Goal: Information Seeking & Learning: Check status

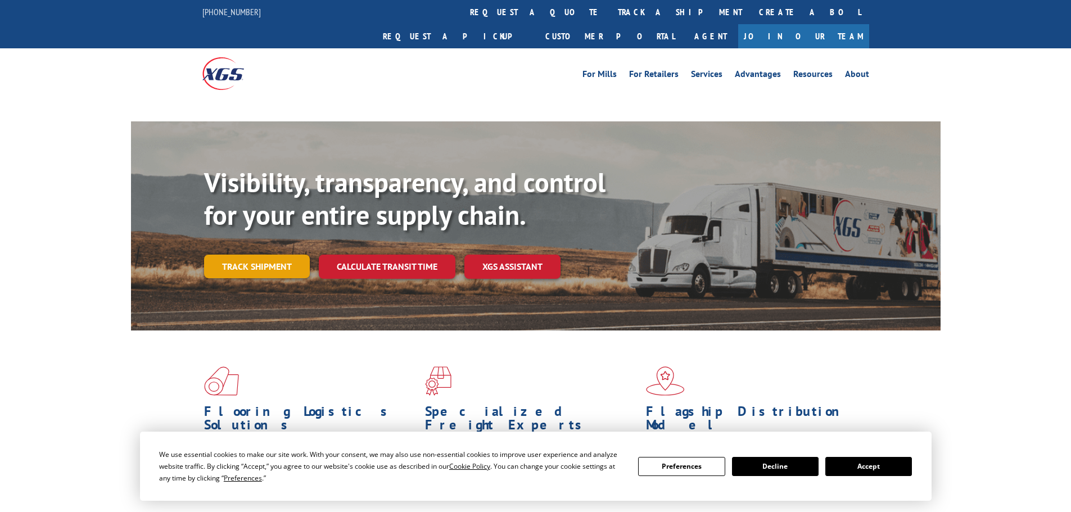
click at [251, 255] on link "Track shipment" at bounding box center [257, 267] width 106 height 24
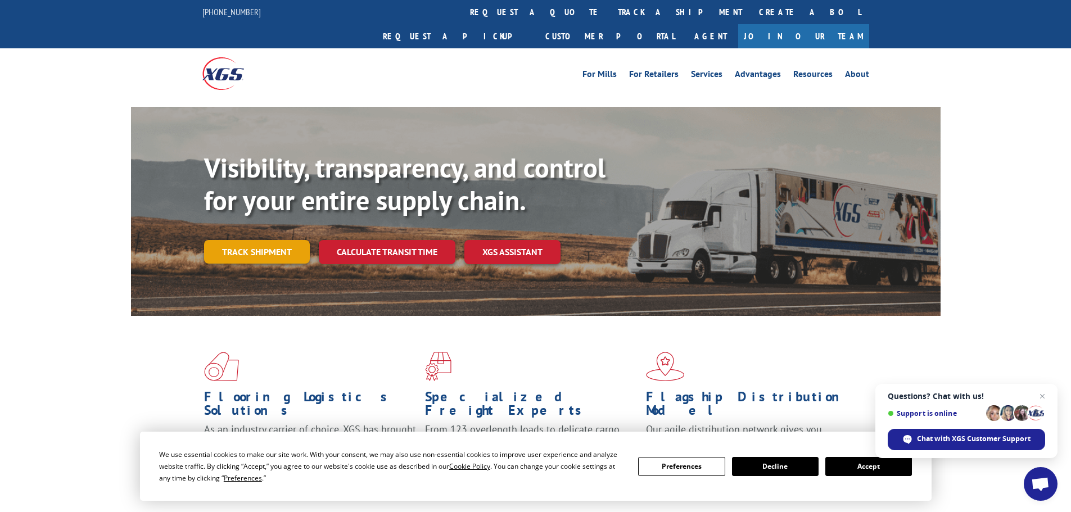
click at [268, 240] on link "Track shipment" at bounding box center [257, 252] width 106 height 24
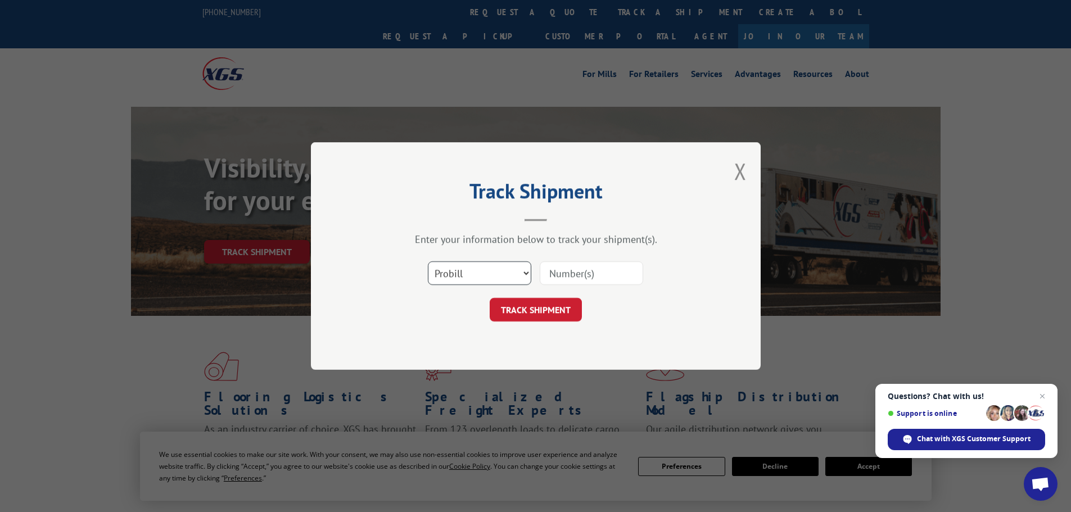
drag, startPoint x: 453, startPoint y: 271, endPoint x: 450, endPoint y: 283, distance: 12.8
click at [453, 274] on select "Select category... Probill BOL PO" at bounding box center [479, 273] width 103 height 24
select select "po"
click at [428, 261] on select "Select category... Probill BOL PO" at bounding box center [479, 273] width 103 height 24
paste input "29521919"
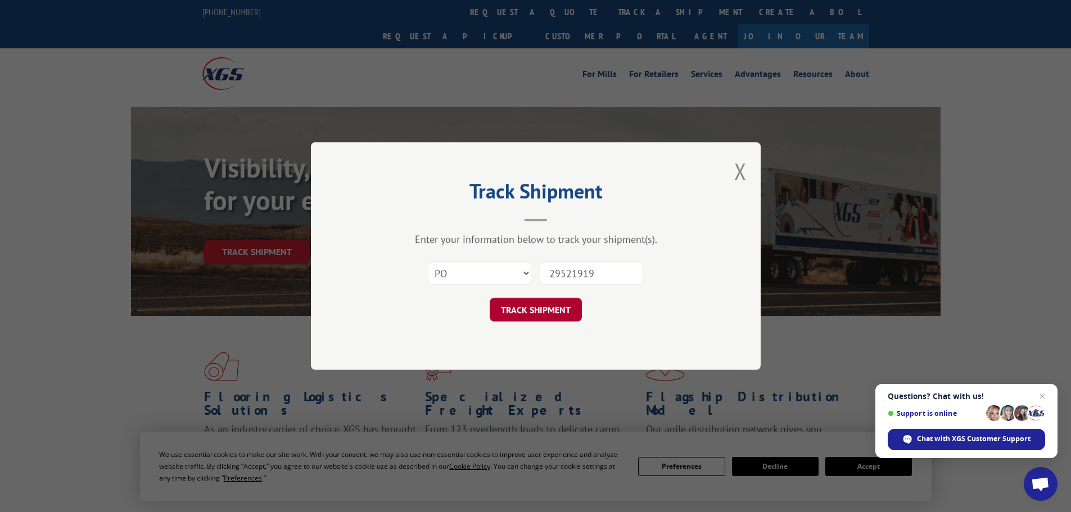
type input "29521919"
click at [525, 305] on button "TRACK SHIPMENT" at bounding box center [536, 310] width 92 height 24
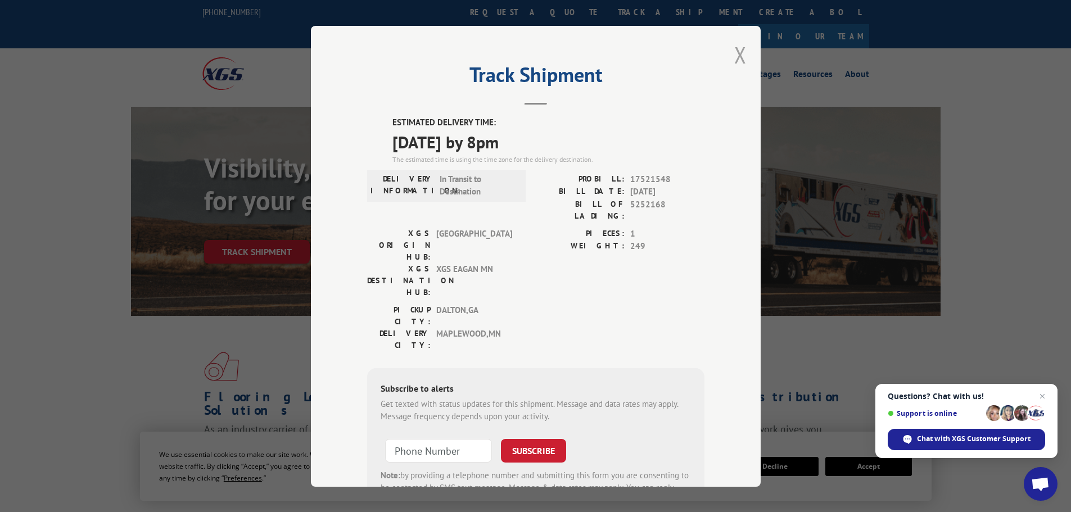
click at [736, 57] on button "Close modal" at bounding box center [740, 55] width 12 height 30
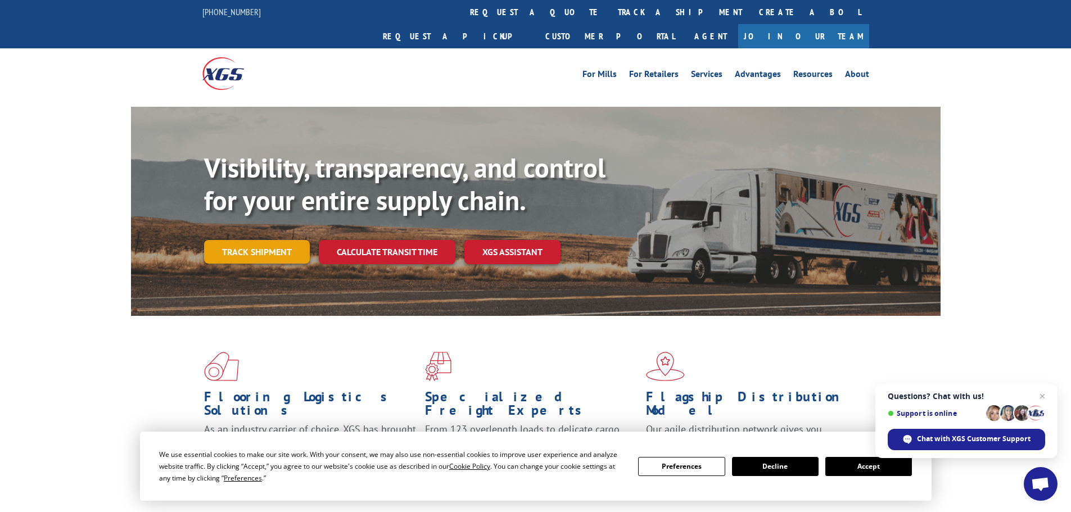
click at [282, 240] on link "Track shipment" at bounding box center [257, 252] width 106 height 24
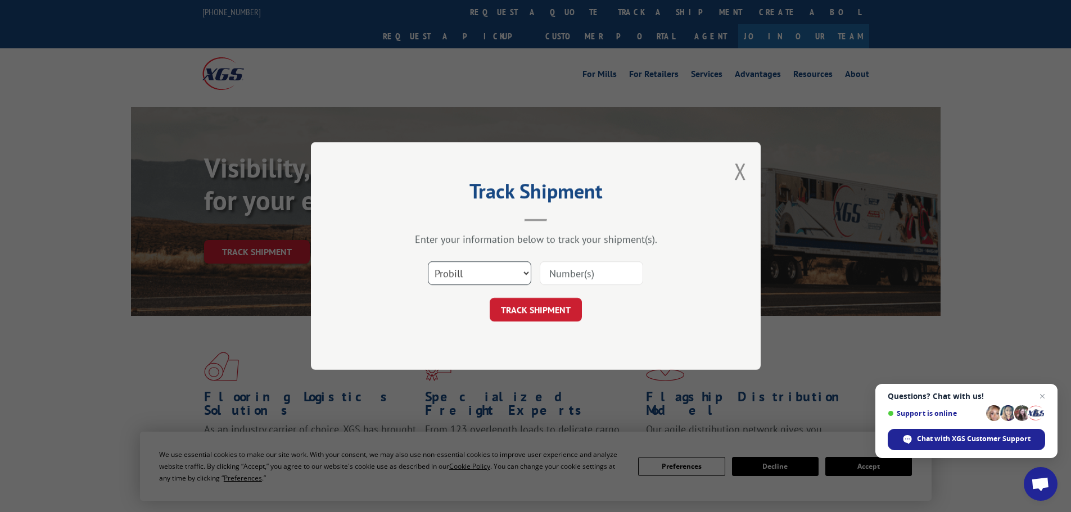
click at [456, 277] on select "Select category... Probill BOL PO" at bounding box center [479, 273] width 103 height 24
select select "po"
click at [428, 261] on select "Select category... Probill BOL PO" at bounding box center [479, 273] width 103 height 24
paste input "29521955"
type input "29521955"
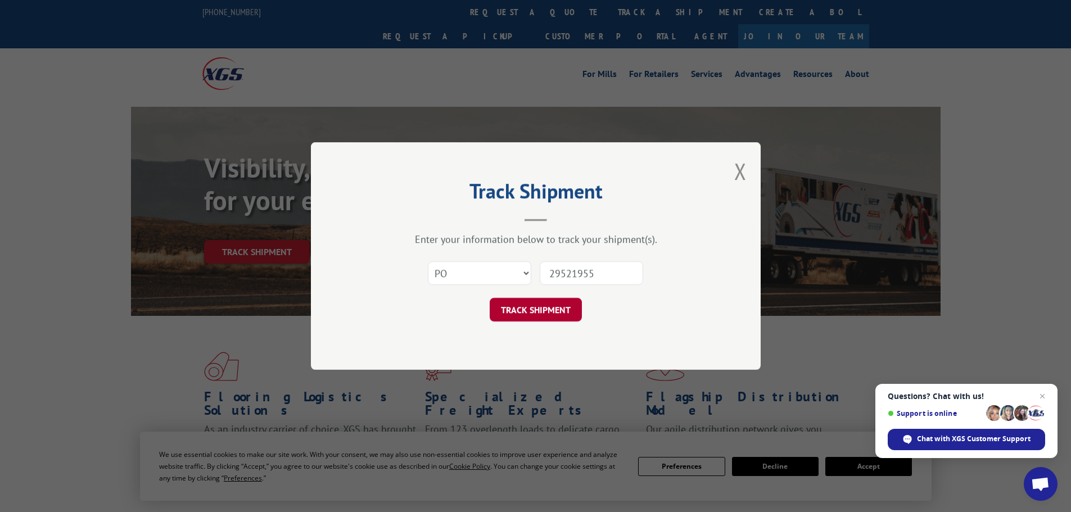
click at [568, 306] on button "TRACK SHIPMENT" at bounding box center [536, 310] width 92 height 24
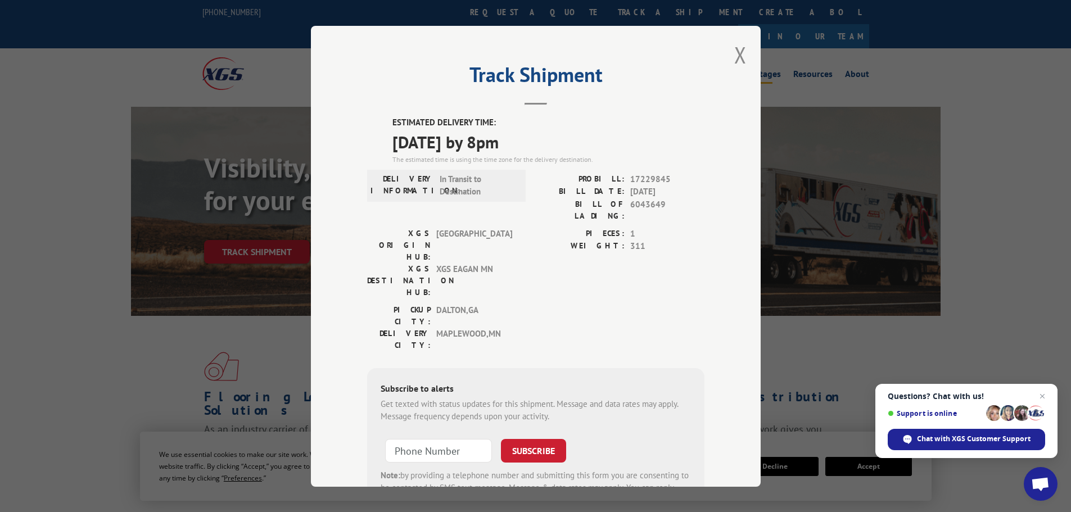
click at [735, 53] on button "Close modal" at bounding box center [740, 55] width 12 height 30
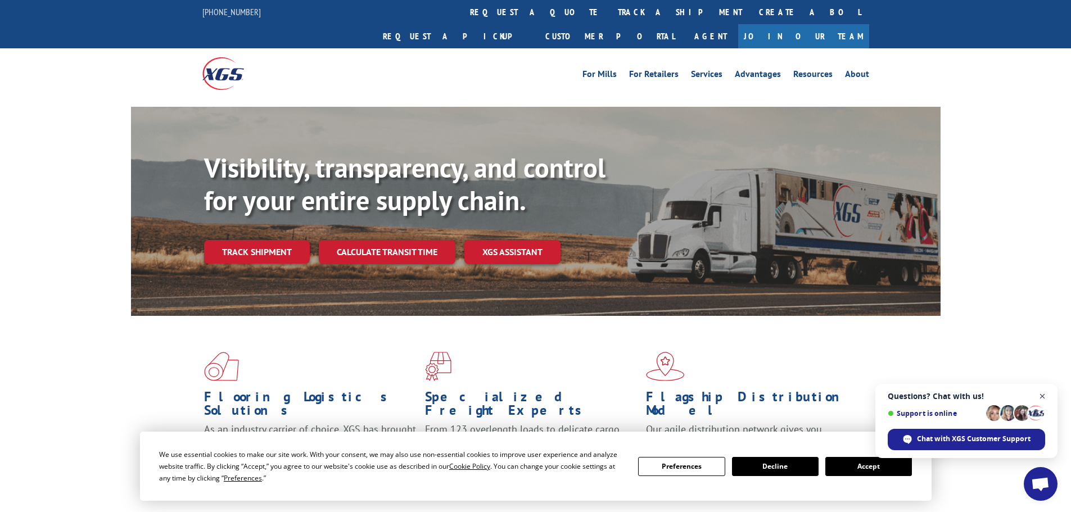
click at [1041, 394] on span "Close chat" at bounding box center [1043, 397] width 14 height 14
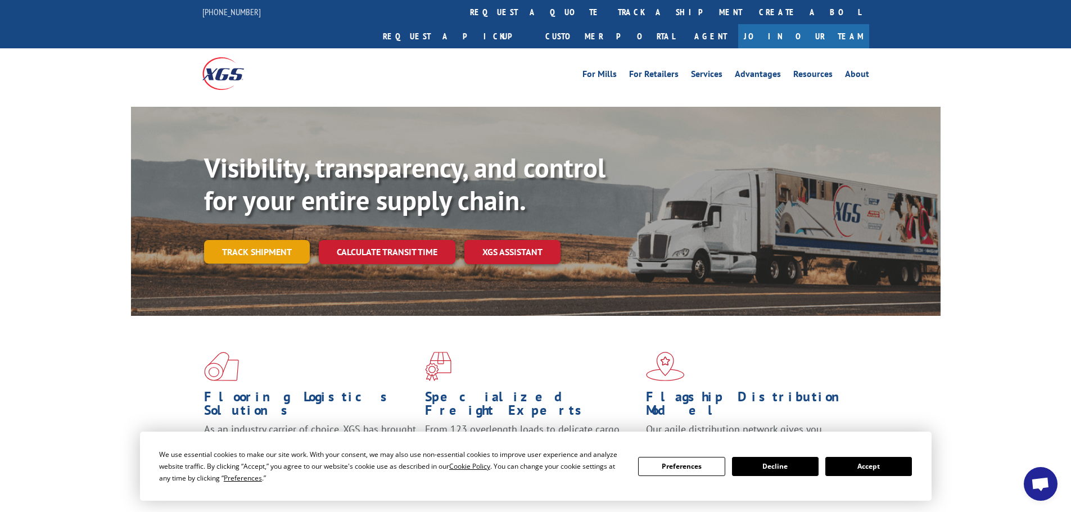
click at [274, 240] on link "Track shipment" at bounding box center [257, 252] width 106 height 24
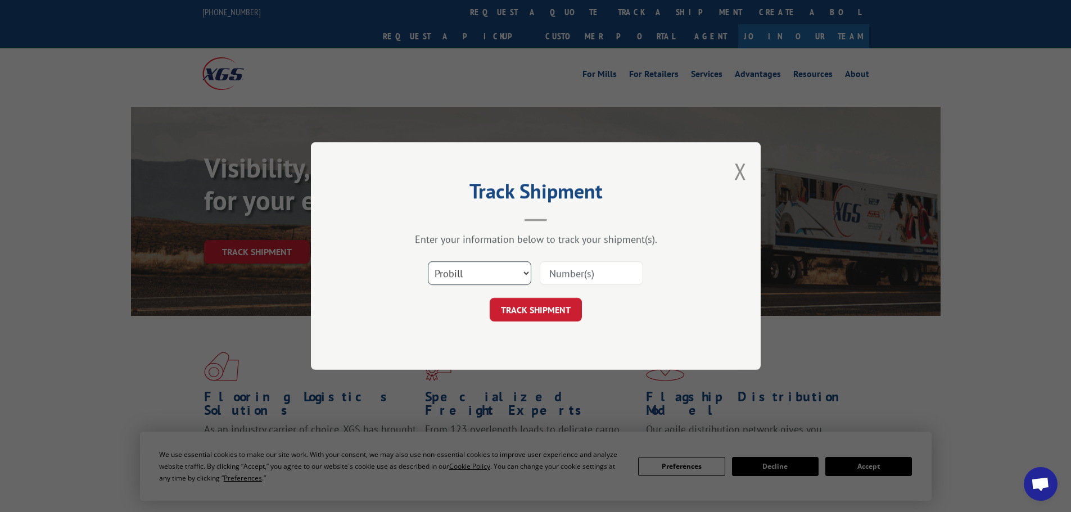
drag, startPoint x: 459, startPoint y: 270, endPoint x: 451, endPoint y: 282, distance: 14.2
click at [451, 282] on select "Select category... Probill BOL PO" at bounding box center [479, 273] width 103 height 24
select select "po"
click at [428, 261] on select "Select category... Probill BOL PO" at bounding box center [479, 273] width 103 height 24
paste input "29521955"
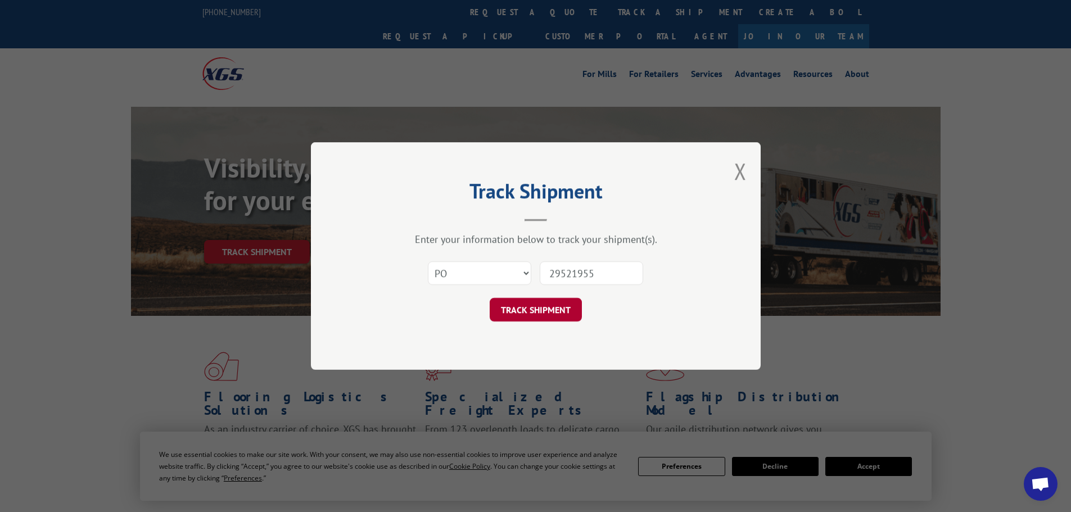
type input "29521955"
click at [559, 301] on button "TRACK SHIPMENT" at bounding box center [536, 310] width 92 height 24
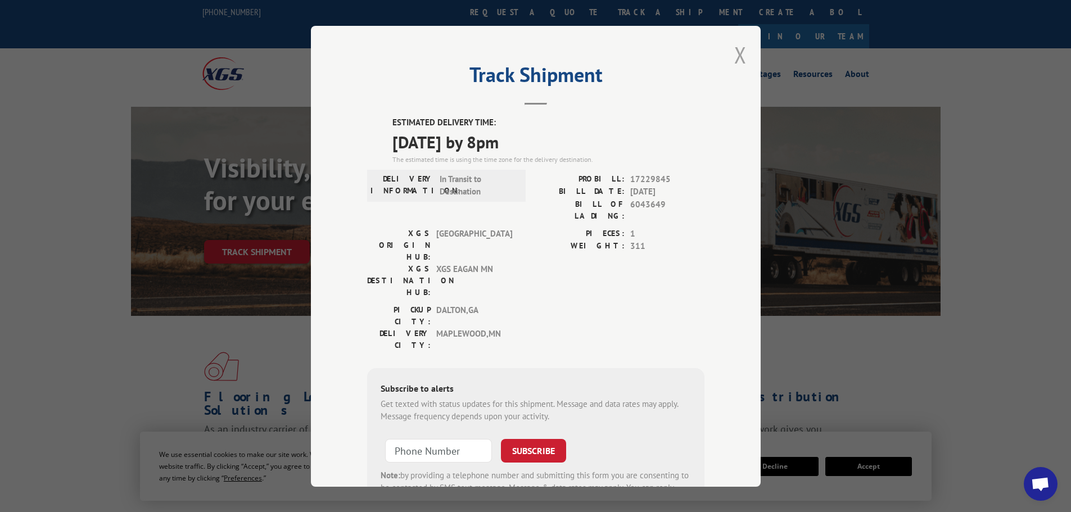
click at [734, 53] on button "Close modal" at bounding box center [740, 55] width 12 height 30
